Goal: Check status: Check status

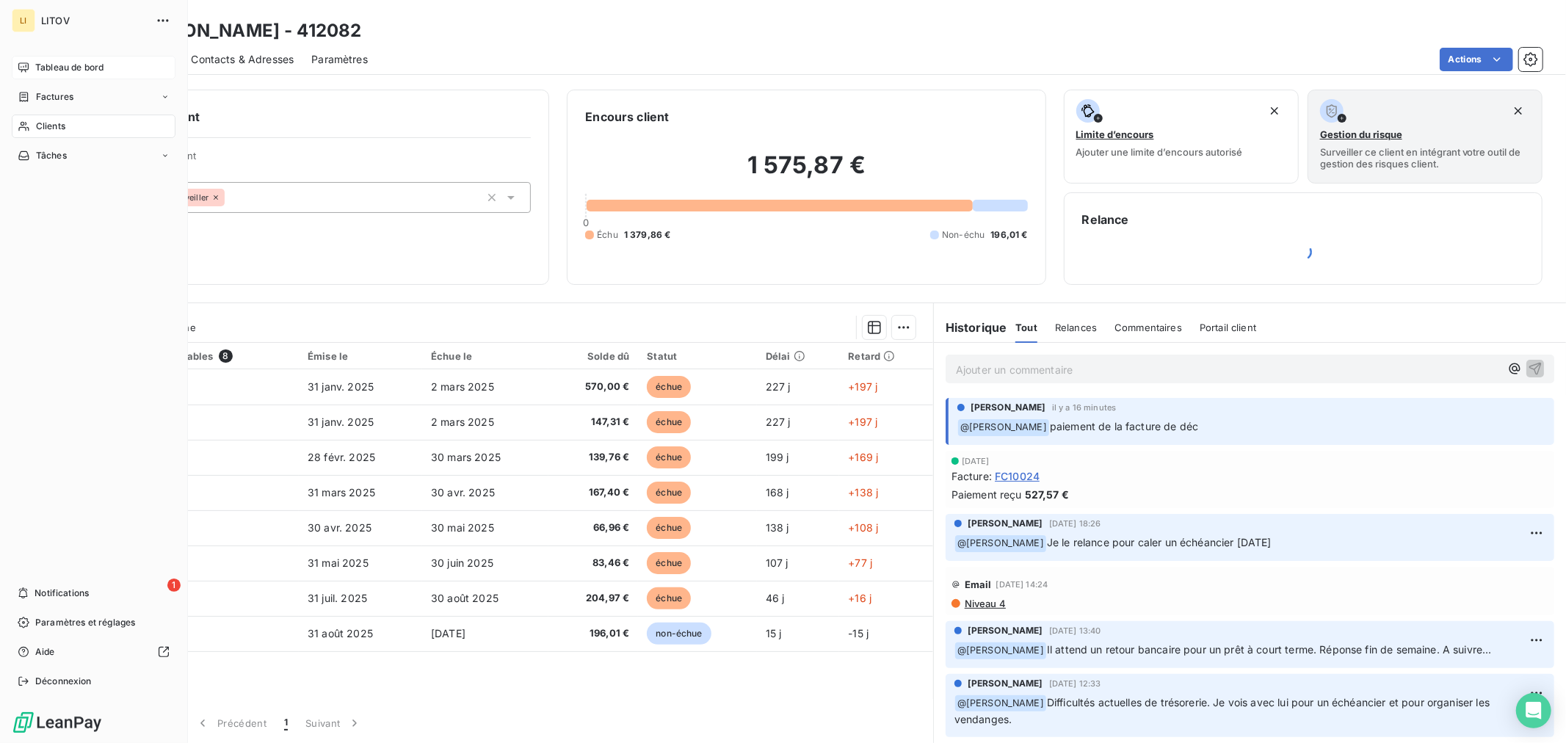
click at [70, 71] on span "Tableau de bord" at bounding box center [69, 67] width 68 height 13
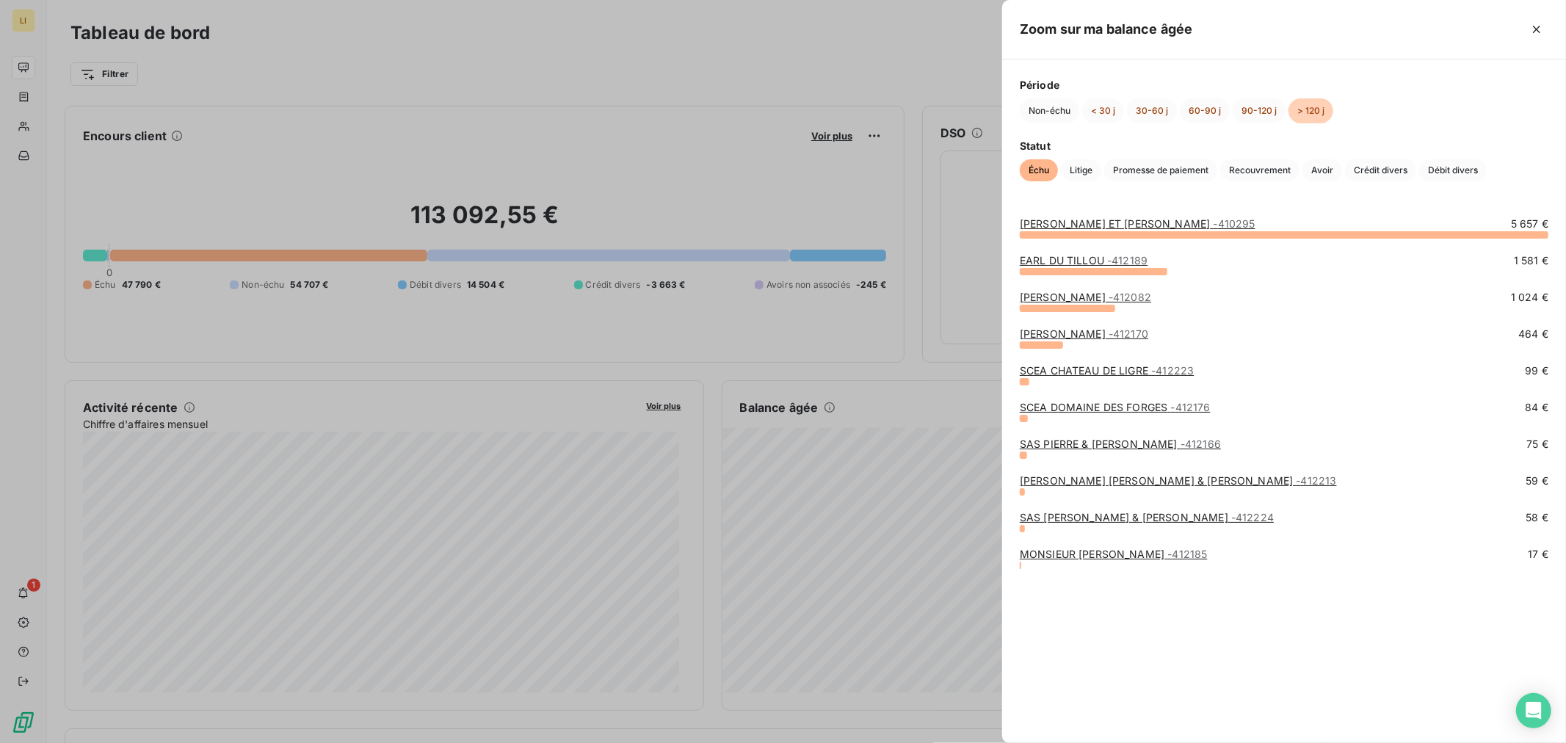
click at [654, 195] on div at bounding box center [783, 371] width 1566 height 743
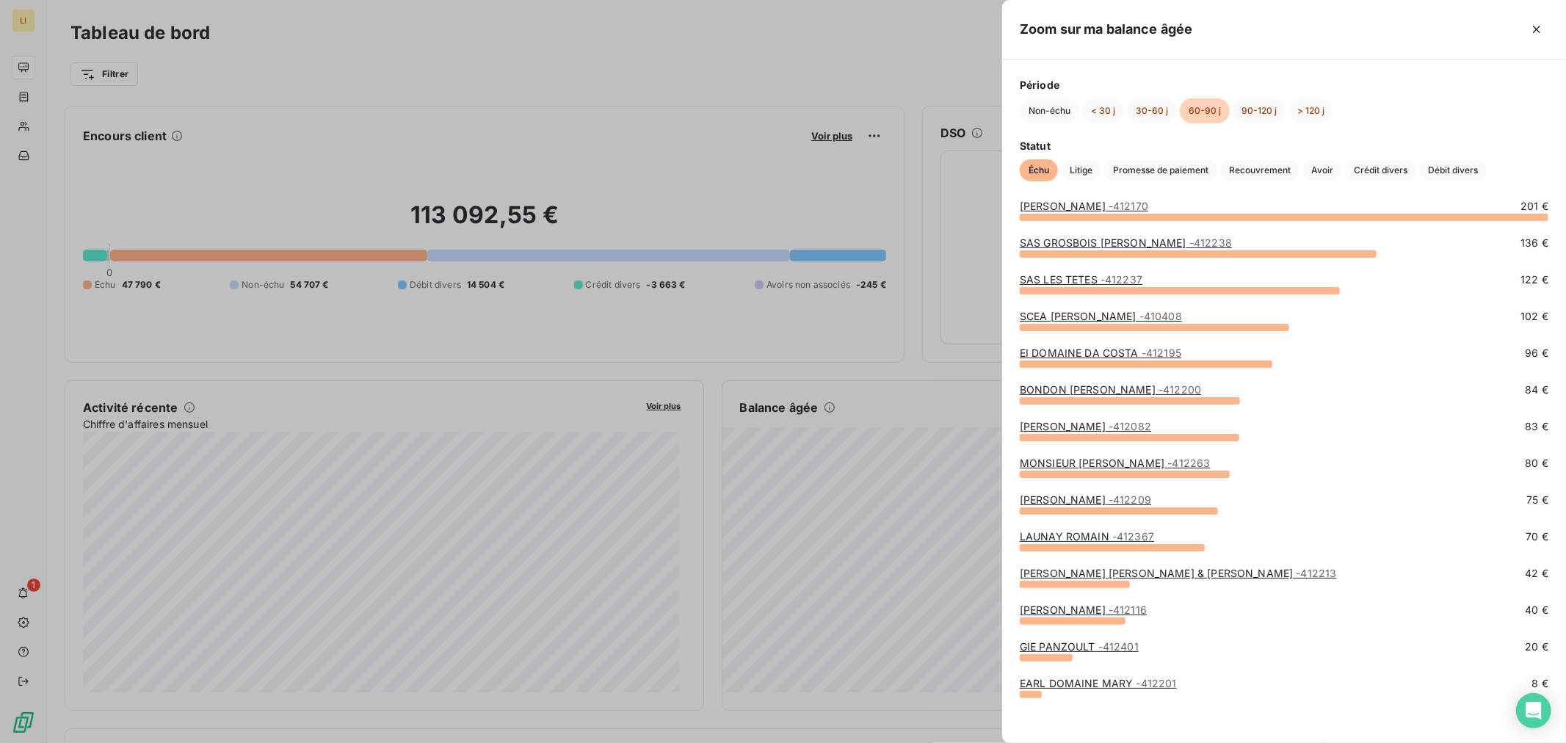
scroll to position [23, 0]
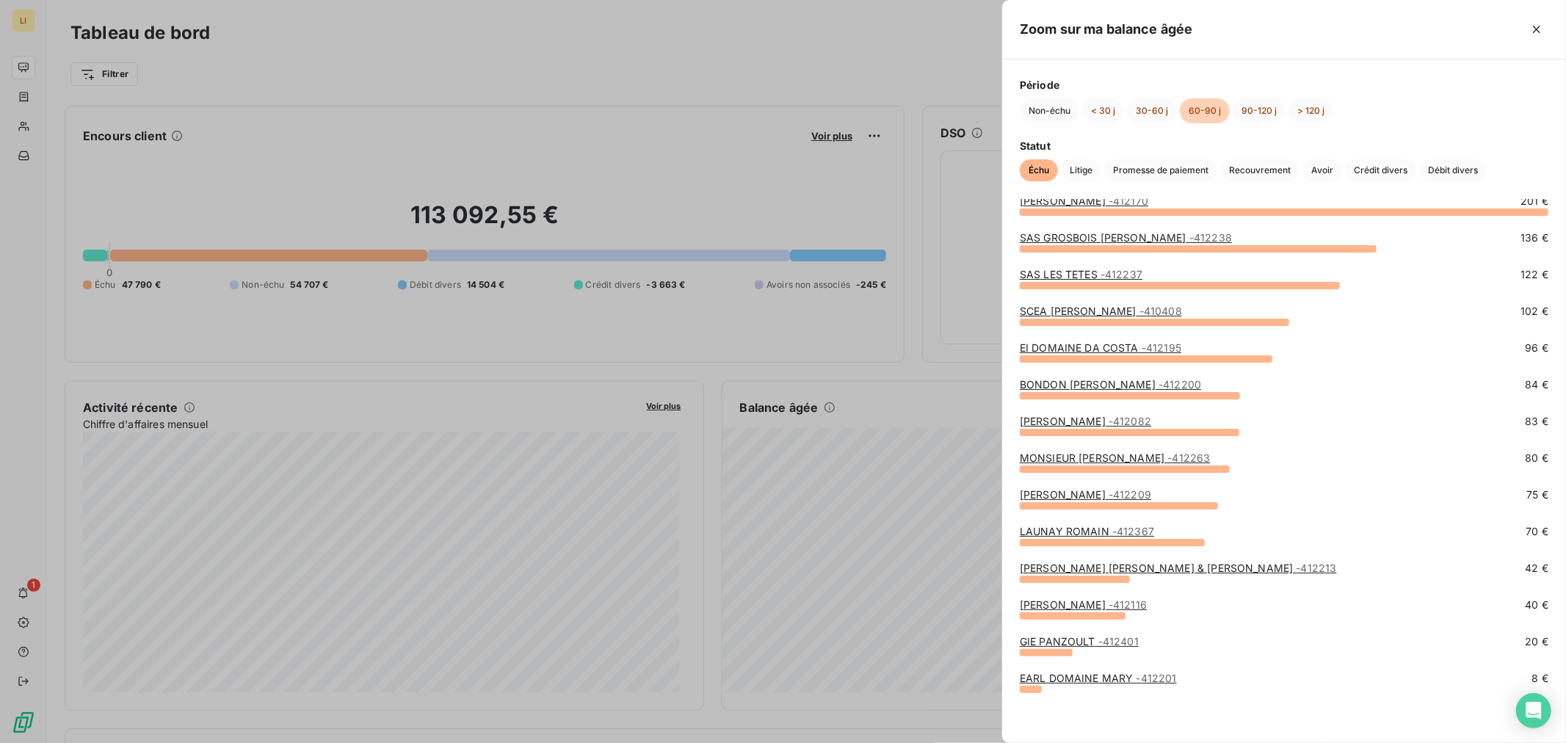
click at [930, 389] on div at bounding box center [783, 371] width 1566 height 743
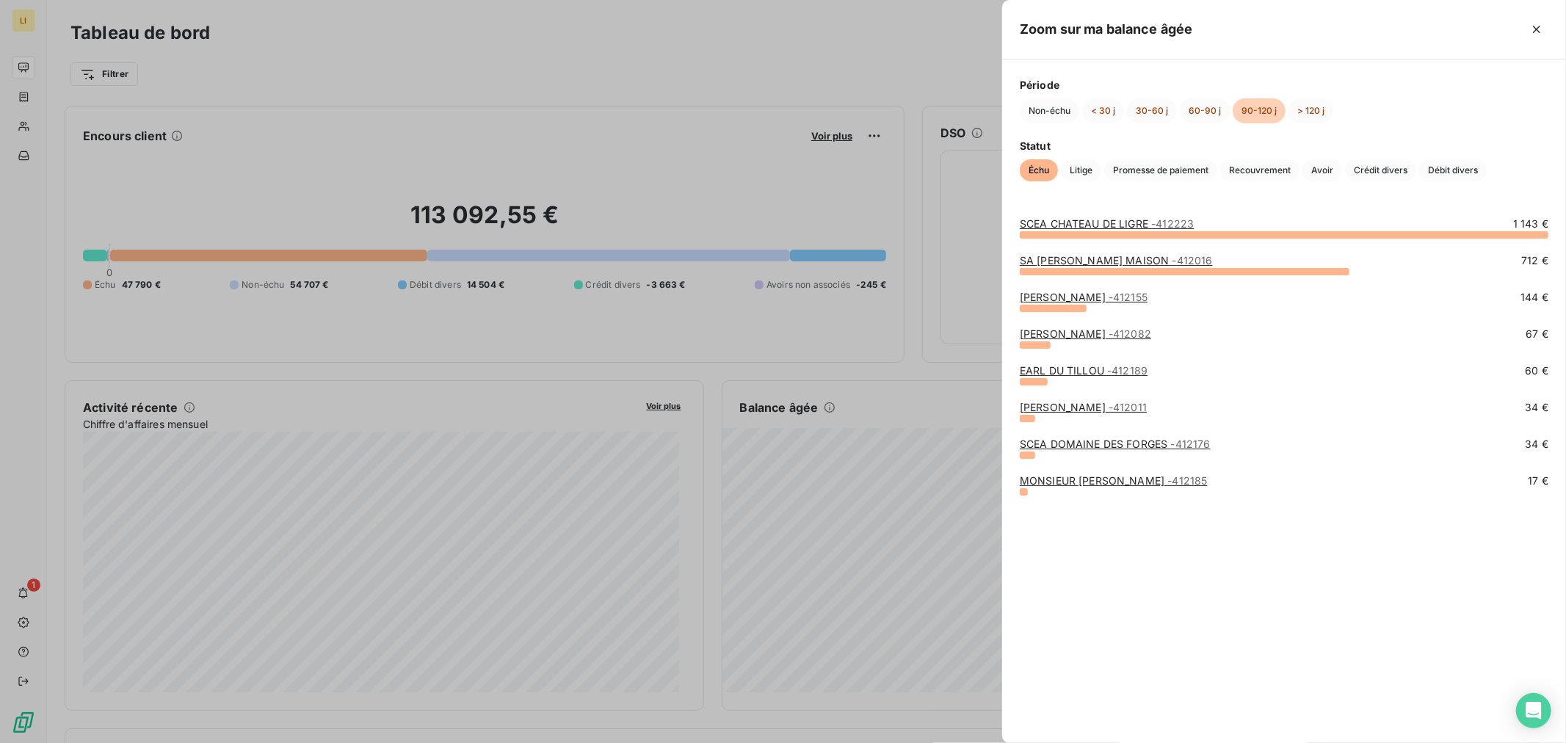
click at [867, 447] on div at bounding box center [783, 371] width 1566 height 743
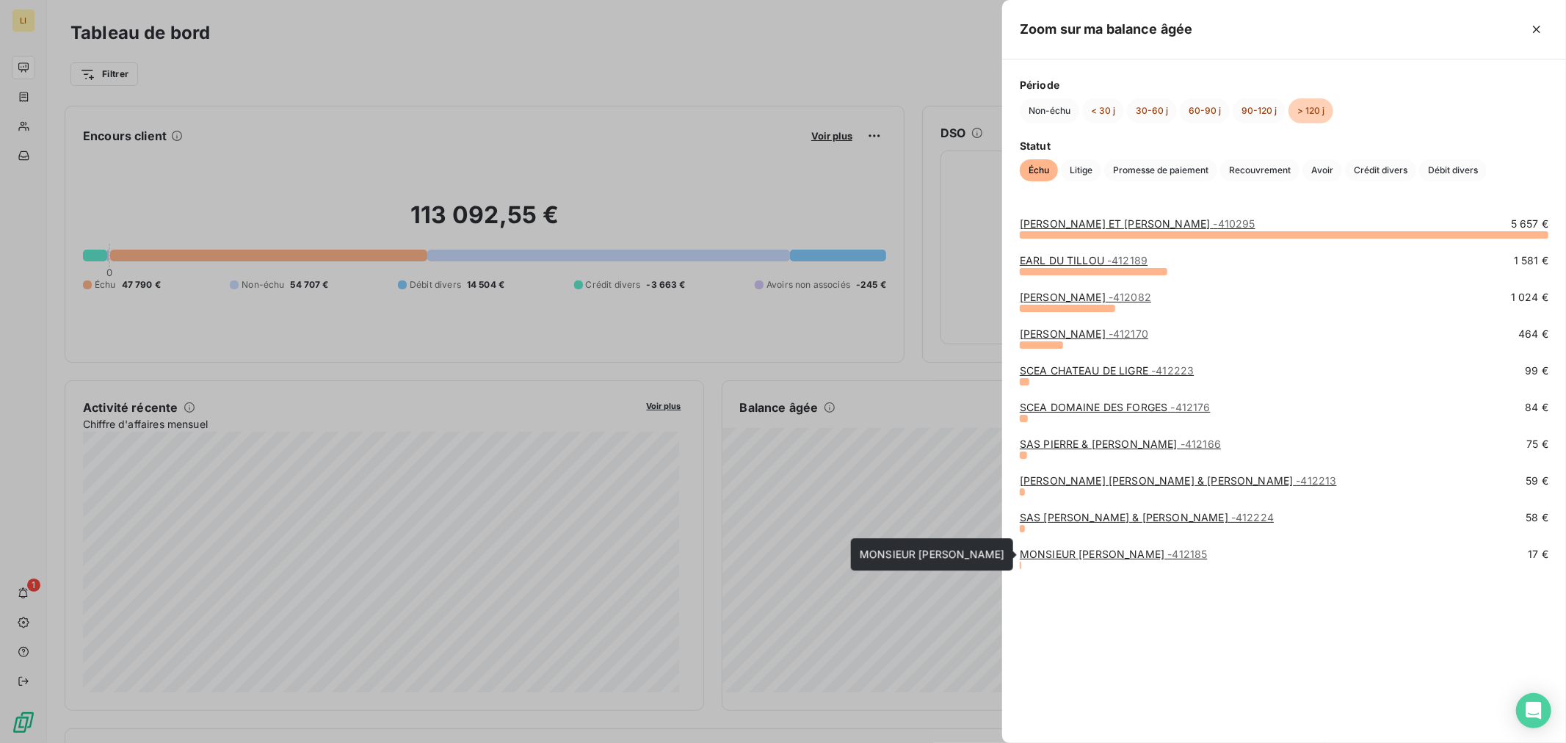
click at [1092, 552] on link "MONSIEUR [PERSON_NAME] - 412185" at bounding box center [1114, 554] width 188 height 12
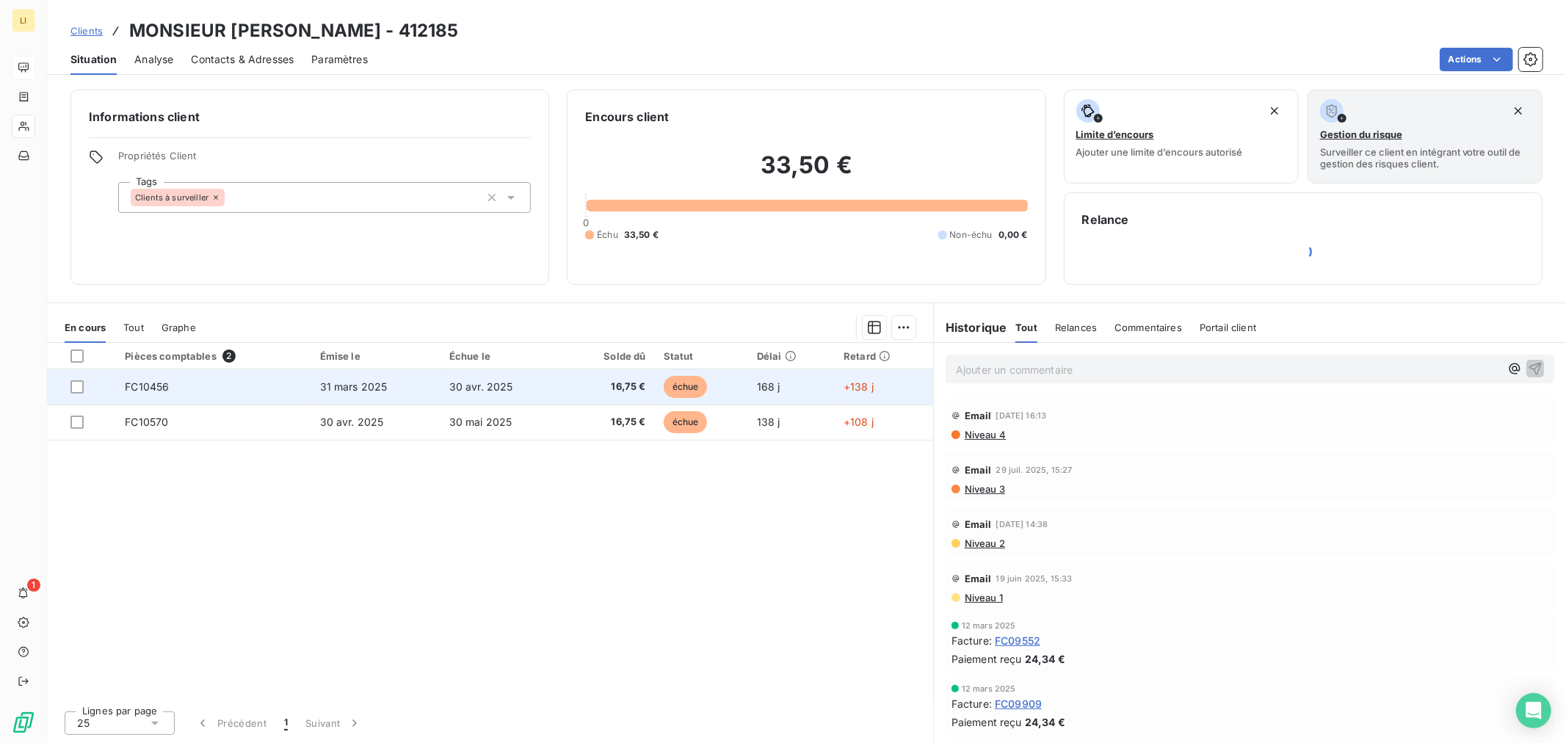
click at [485, 393] on td "30 avr. 2025" at bounding box center [502, 386] width 123 height 35
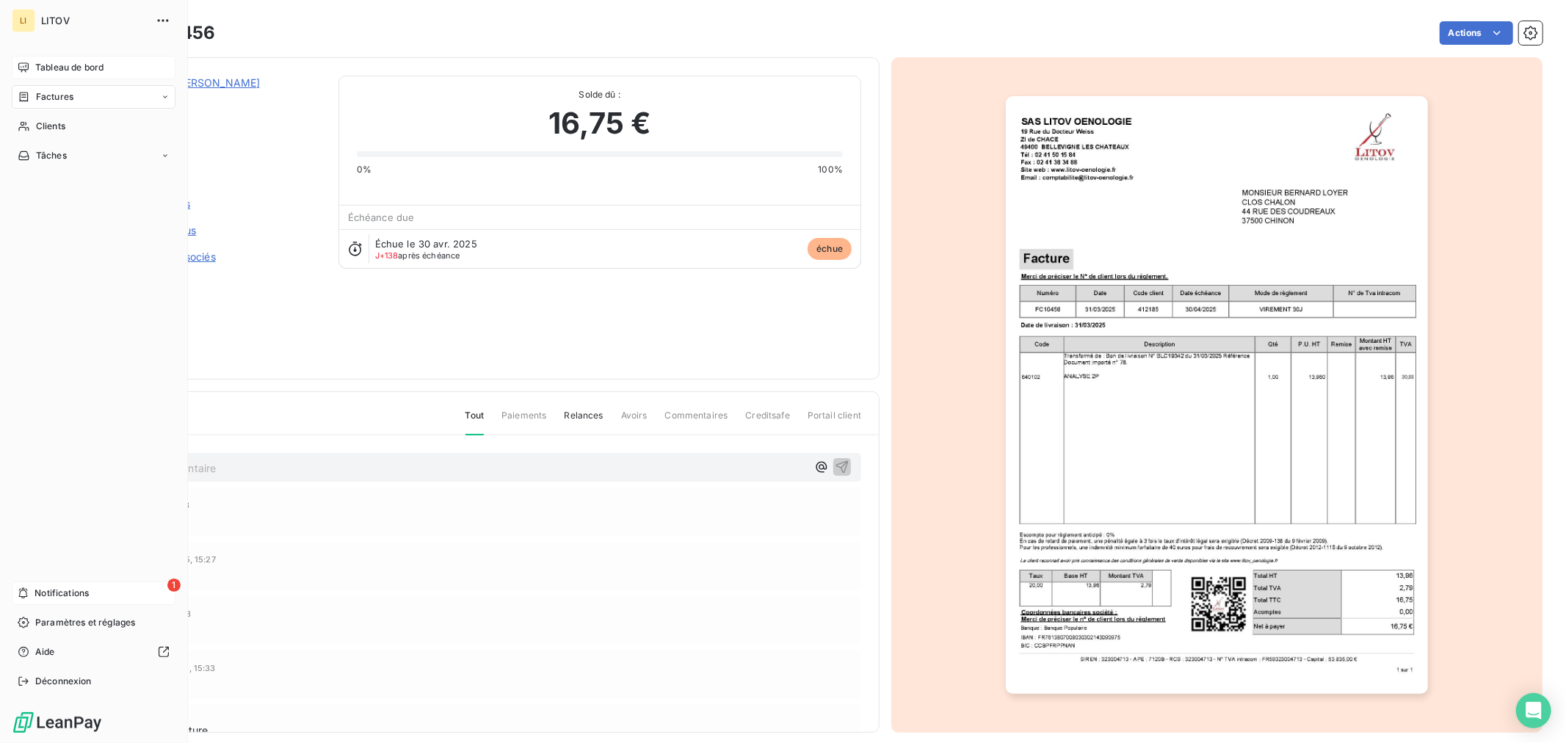
click at [57, 595] on span "Notifications" at bounding box center [62, 593] width 54 height 13
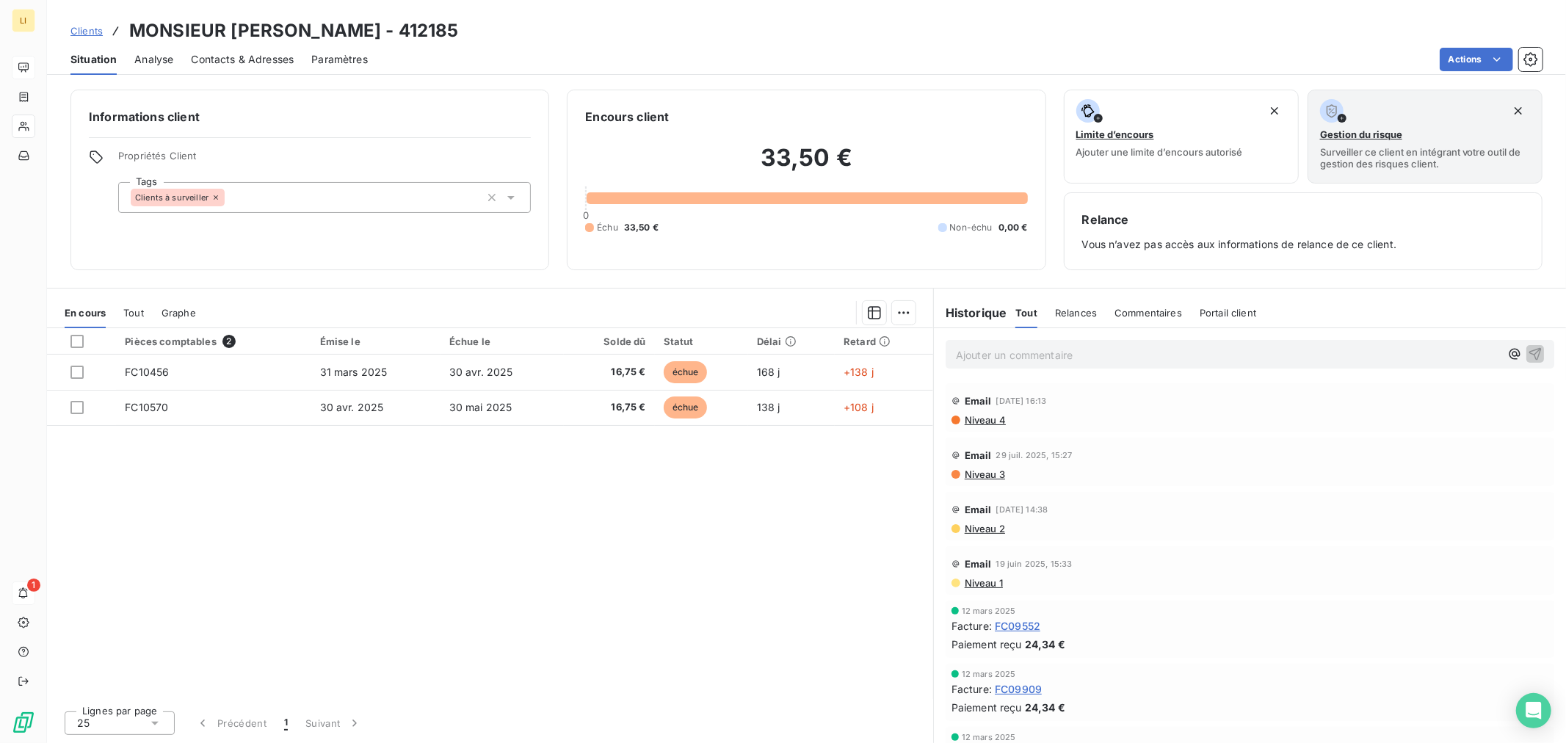
click at [48, 592] on div "Pièces comptables 2 Émise le Échue le Solde dû Statut Délai Retard FC10456 [DAT…" at bounding box center [490, 513] width 886 height 371
click at [27, 586] on div "1" at bounding box center [24, 594] width 24 height 24
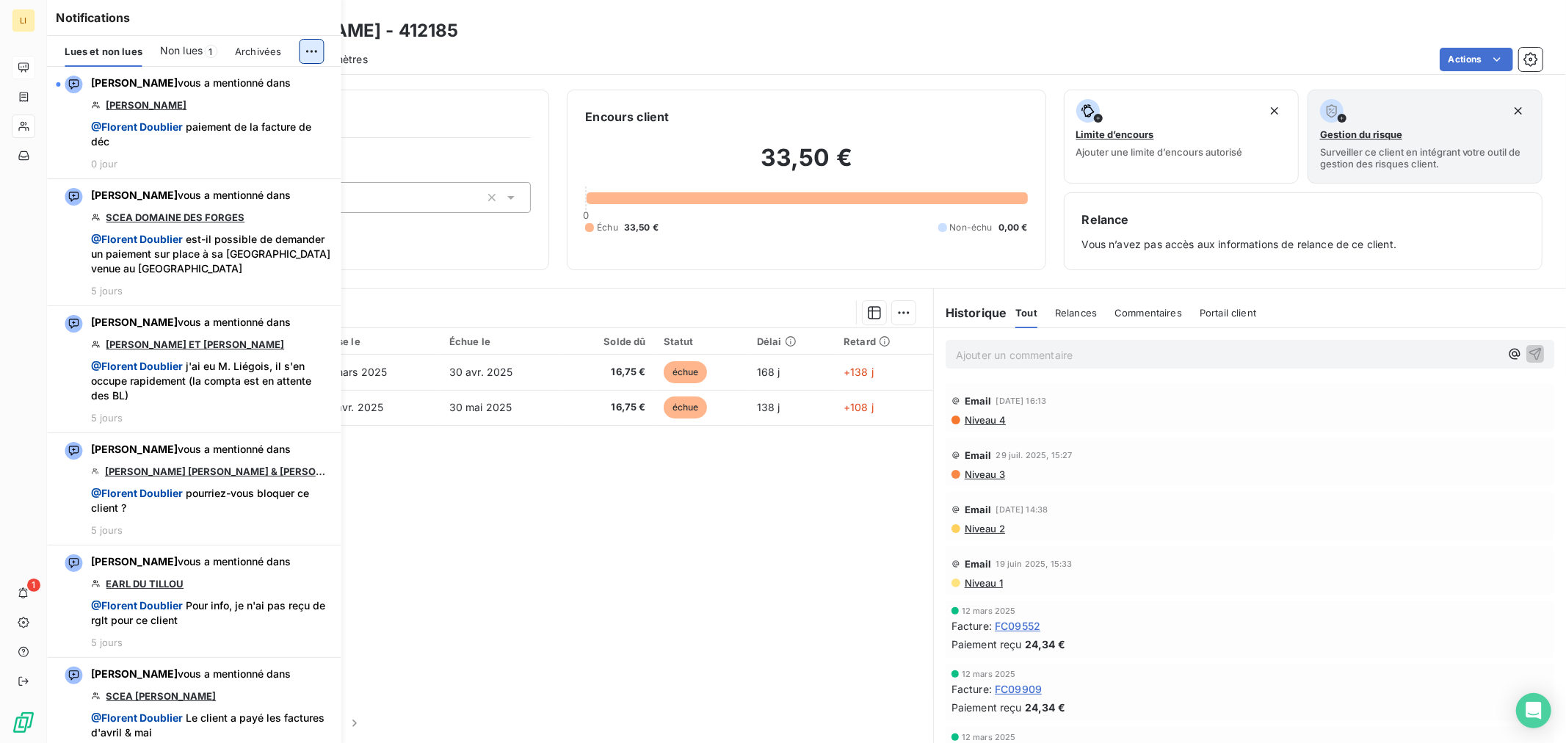
click at [309, 50] on html "LI 1 Clients MONSIEUR [PERSON_NAME] - 412185 Situation Analyse Contacts & Adres…" at bounding box center [783, 371] width 1566 height 743
click at [198, 54] on html "LI 1 Clients MONSIEUR [PERSON_NAME] - 412185 Situation Analyse Contacts & Adres…" at bounding box center [783, 371] width 1566 height 743
click at [197, 49] on span "Non lues" at bounding box center [181, 50] width 43 height 15
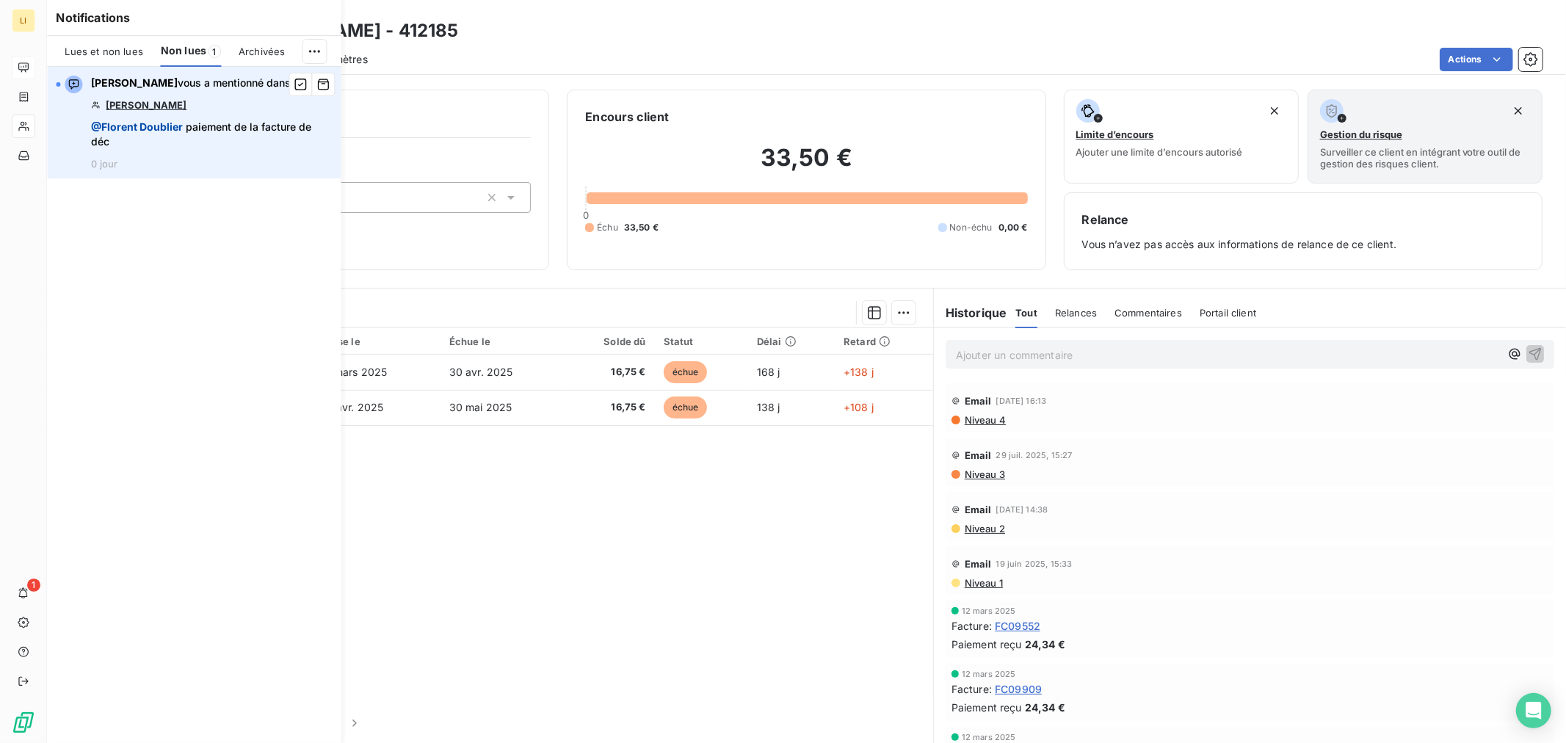
click at [167, 107] on link "[PERSON_NAME]" at bounding box center [146, 105] width 81 height 12
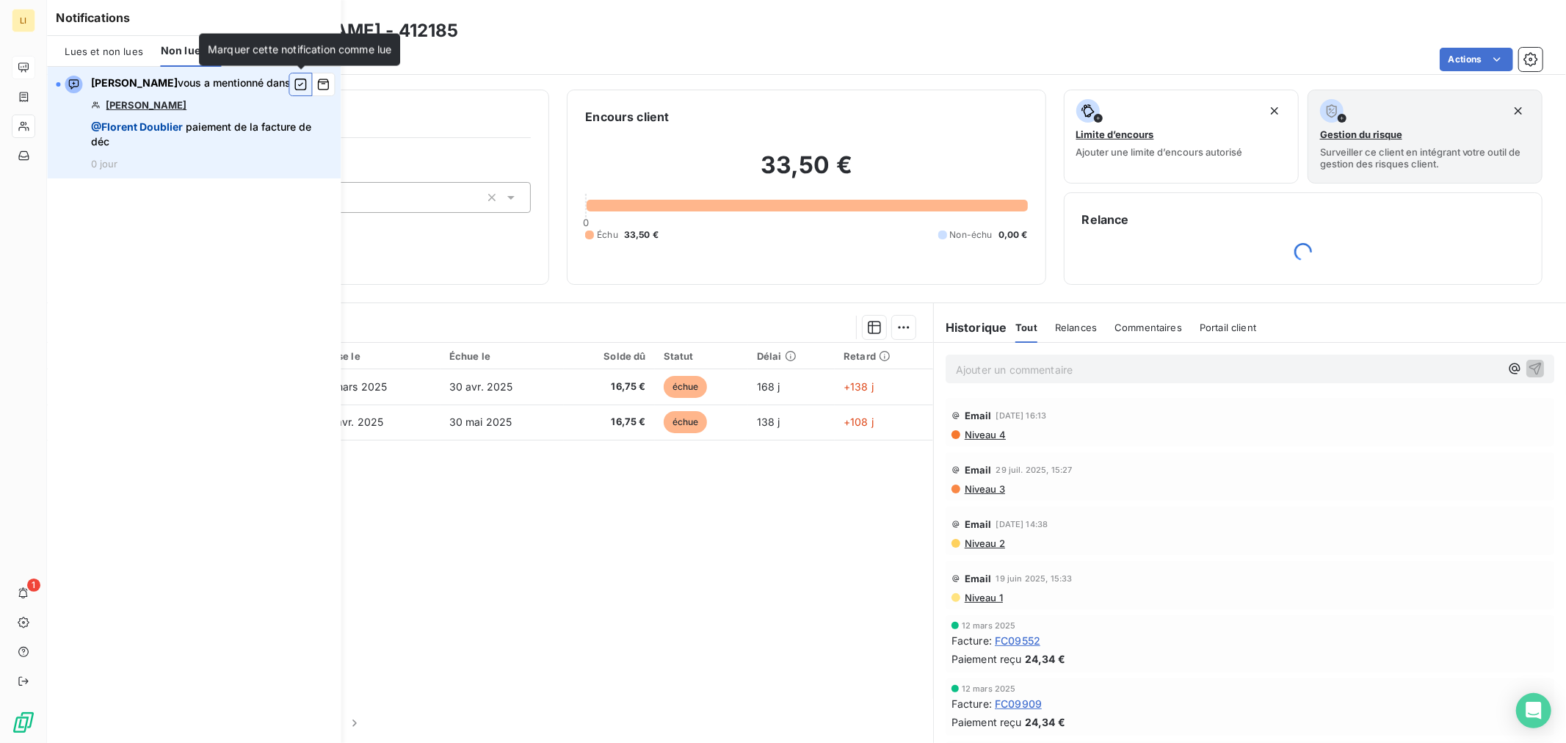
click at [306, 87] on icon "button" at bounding box center [301, 85] width 12 height 12
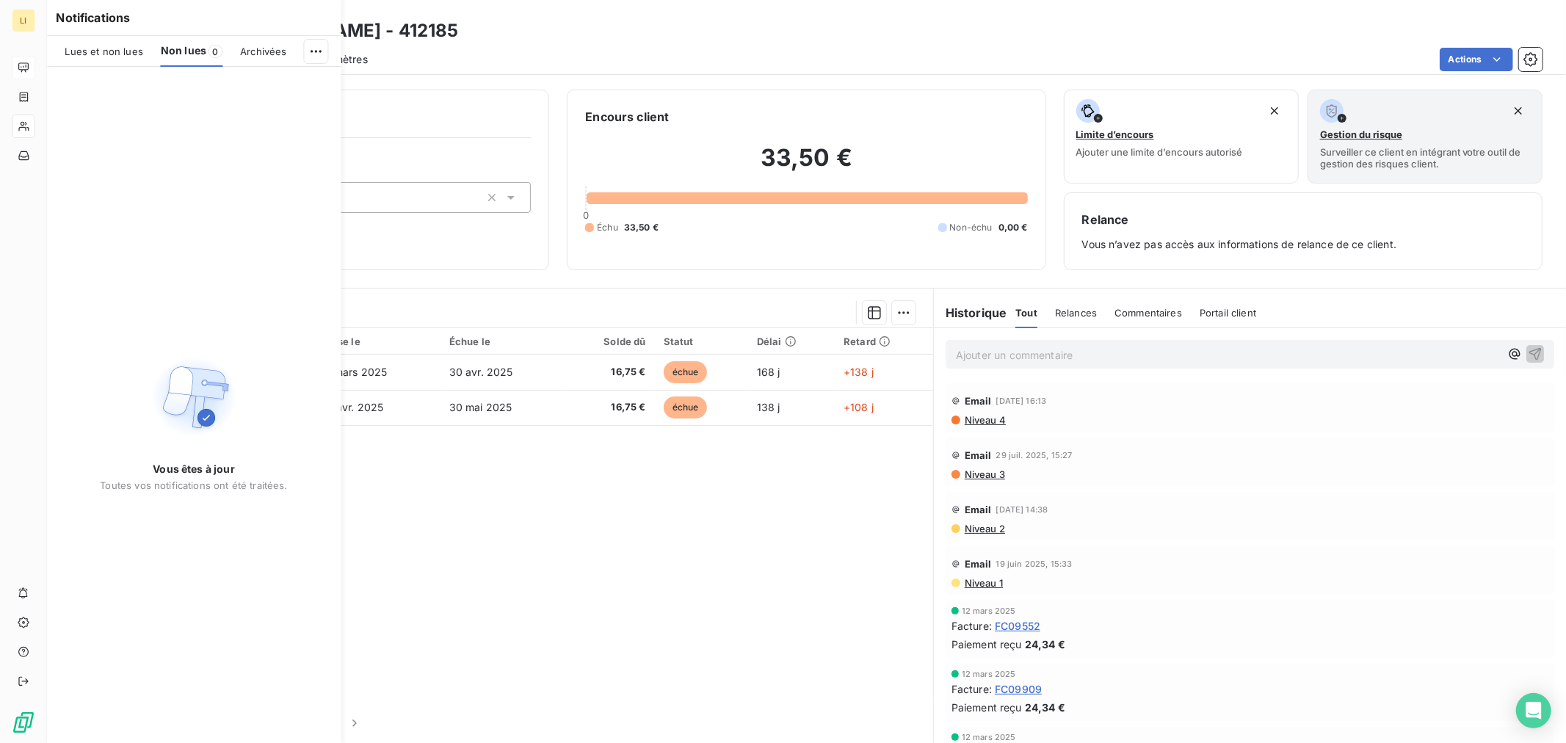
click at [662, 625] on div "Pièces comptables 2 Émise le Échue le Solde dû Statut Délai Retard FC10456 [DAT…" at bounding box center [490, 513] width 886 height 371
